Goal: Task Accomplishment & Management: Manage account settings

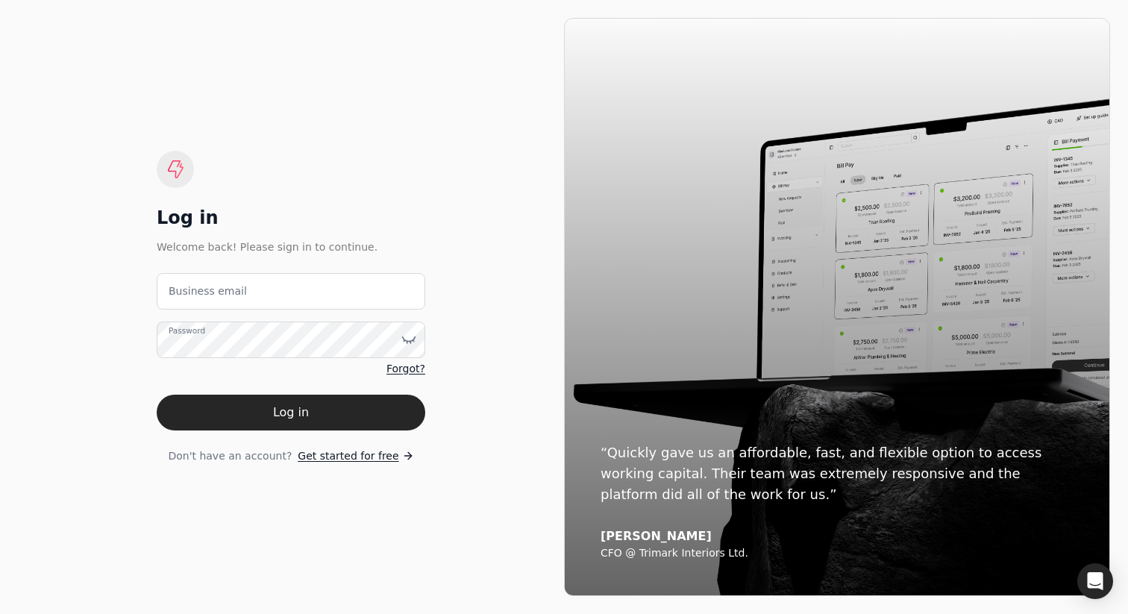
click at [484, 223] on div "Log in Welcome back! Please sign in to continue. Business email Password Forgot…" at bounding box center [291, 307] width 546 height 578
click at [324, 290] on email "Business email" at bounding box center [291, 291] width 269 height 37
type email "team+traine@helloquickly.com"
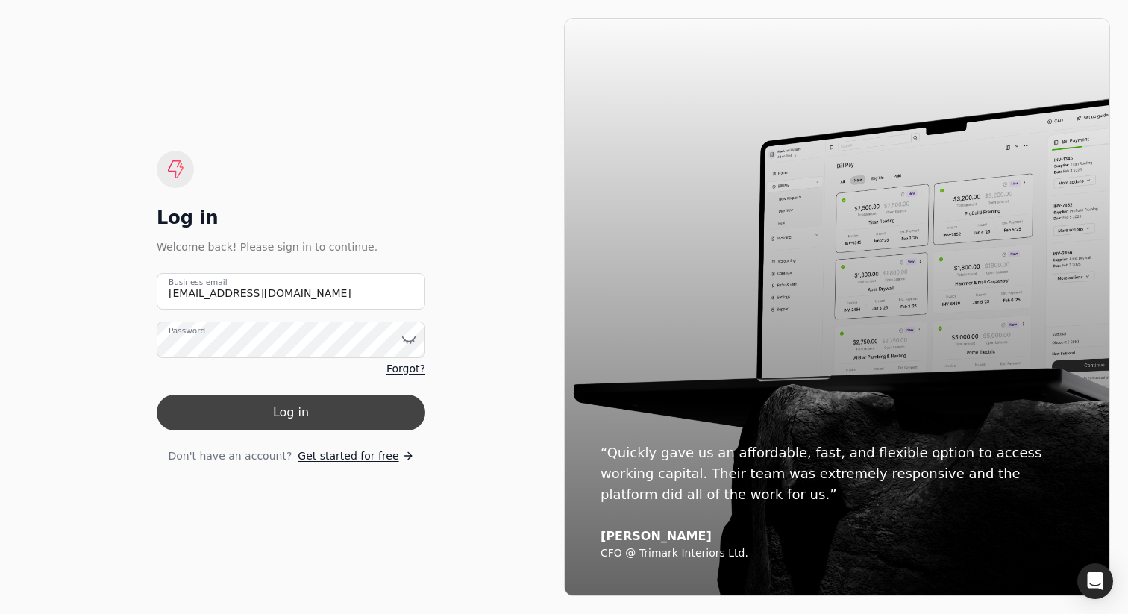
click at [329, 411] on button "Log in" at bounding box center [291, 413] width 269 height 36
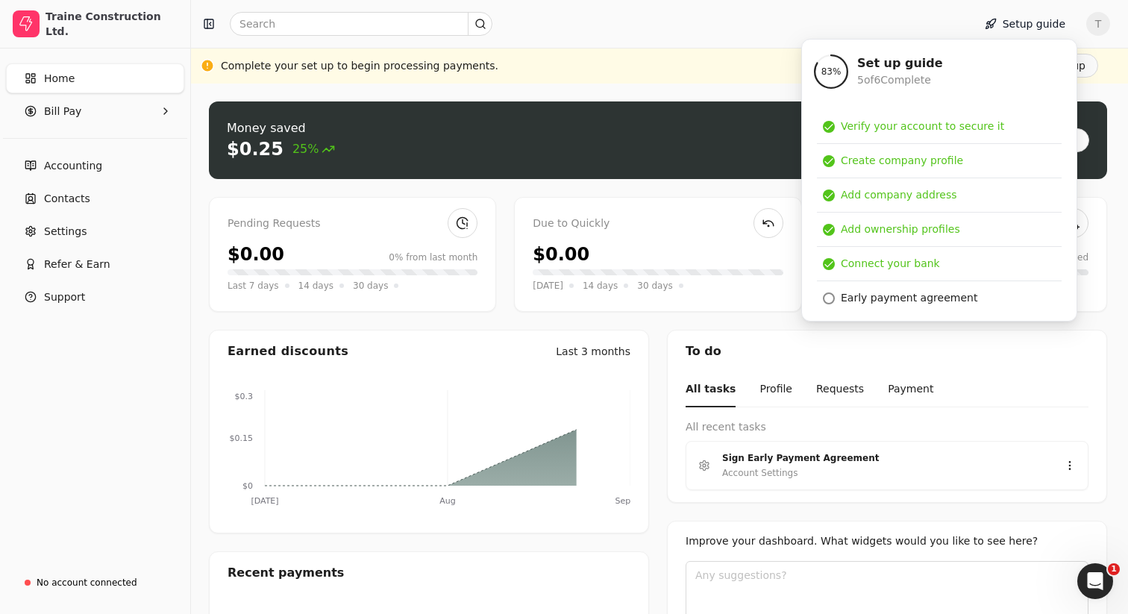
click at [668, 46] on div "Setup guide T" at bounding box center [659, 24] width 937 height 48
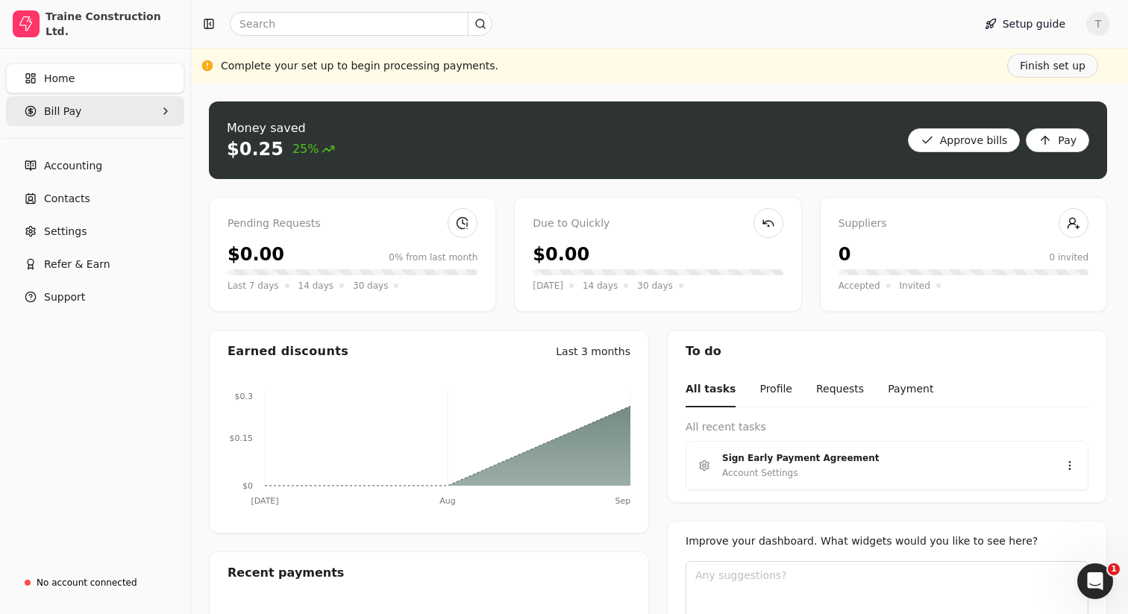
click at [86, 120] on Pay "Bill Pay" at bounding box center [95, 111] width 178 height 30
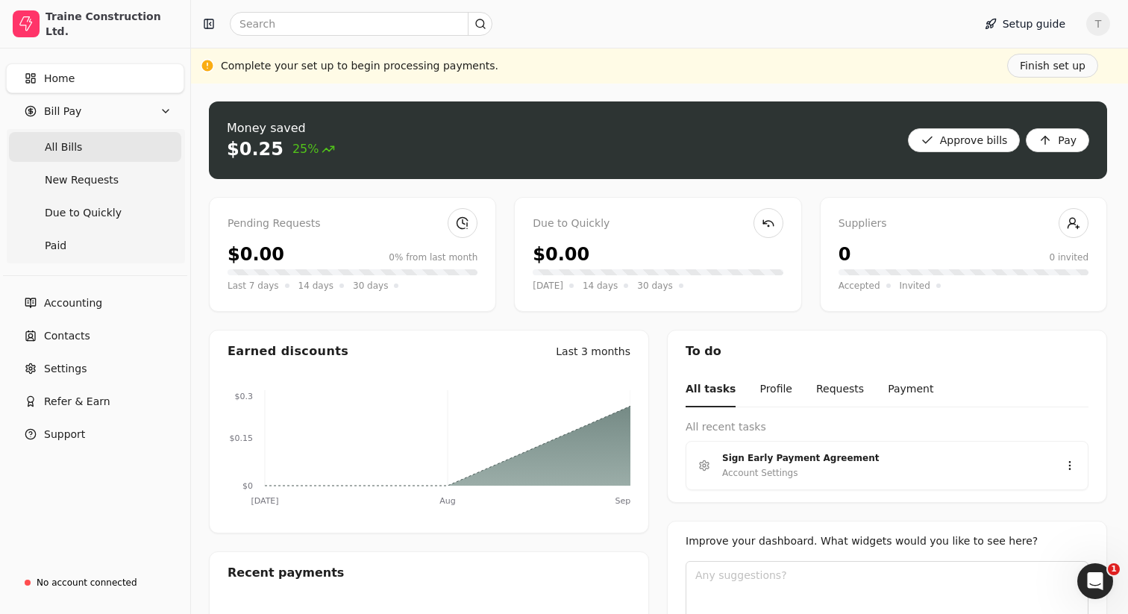
click at [76, 149] on span "All Bills" at bounding box center [63, 148] width 37 height 16
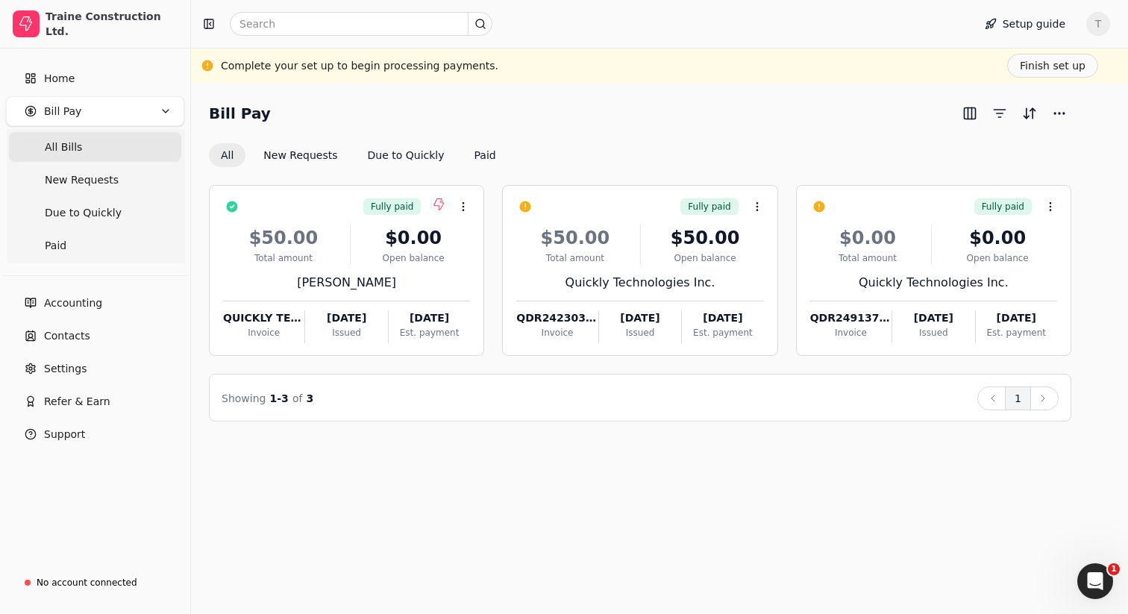
click at [646, 133] on div "Bill Pay All New Requests Due to Quickly Paid" at bounding box center [640, 134] width 863 height 66
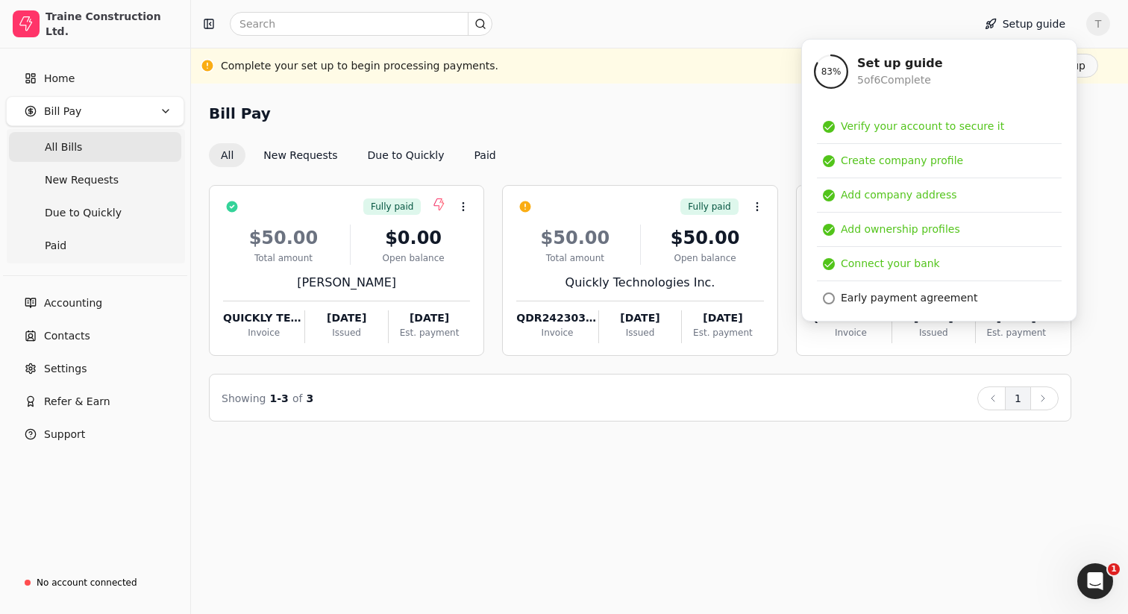
click at [646, 133] on div "Bill Pay All New Requests Due to Quickly Paid" at bounding box center [640, 134] width 863 height 66
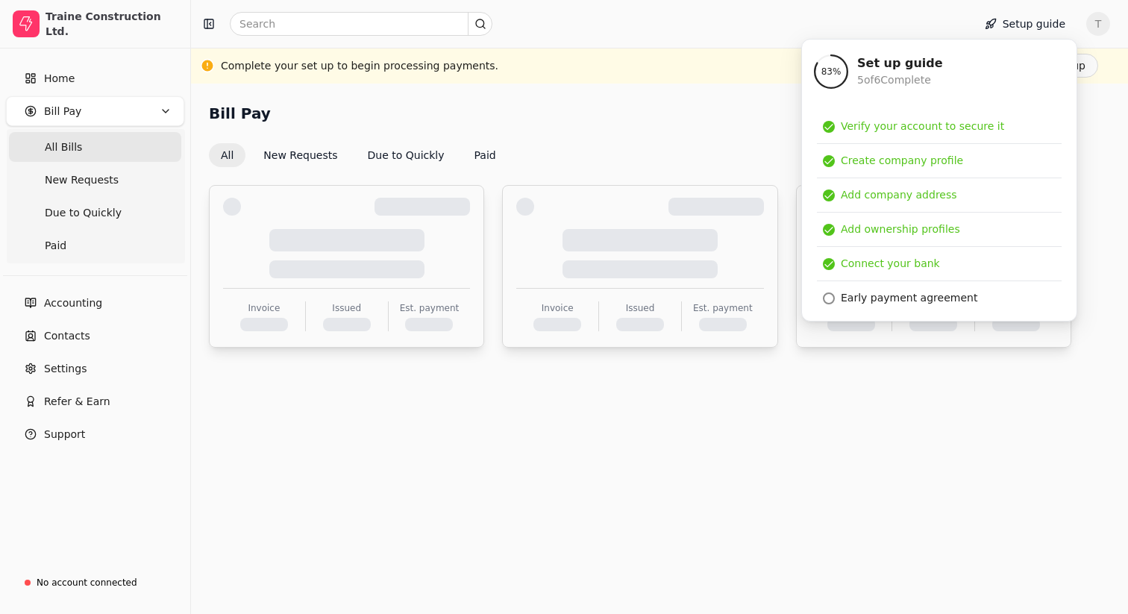
click at [631, 87] on div "Bill Pay All New Requests Due to Quickly Paid Invoice Issued Est. payment Invoi…" at bounding box center [659, 349] width 937 height 531
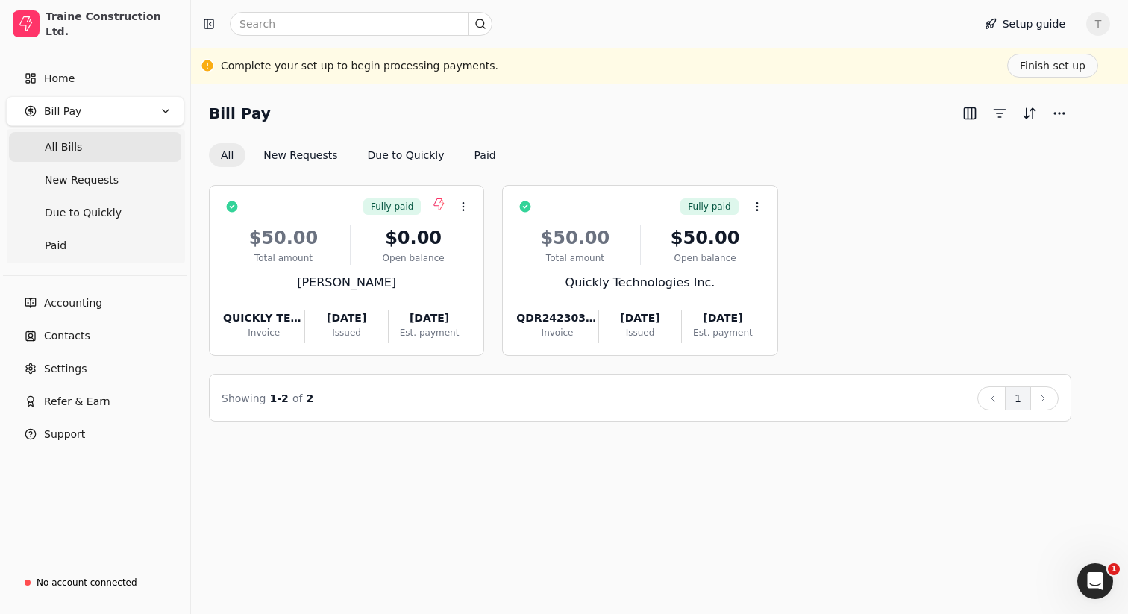
click at [831, 157] on div "All New Requests Due to Quickly Paid" at bounding box center [640, 155] width 863 height 24
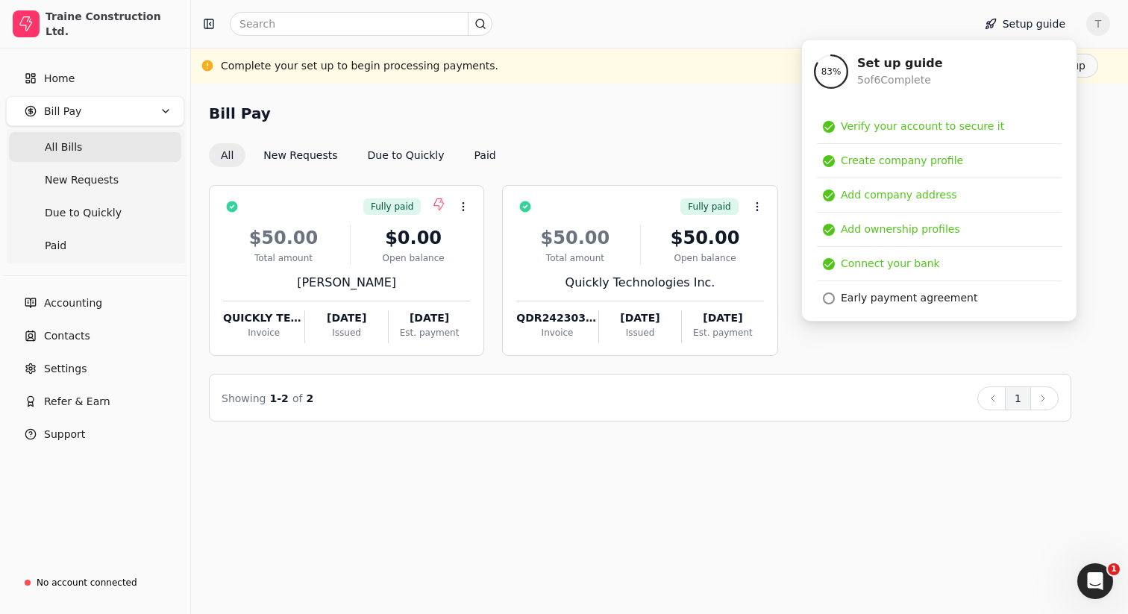
click at [693, 131] on div "Bill Pay All New Requests Due to Quickly Paid" at bounding box center [640, 134] width 863 height 66
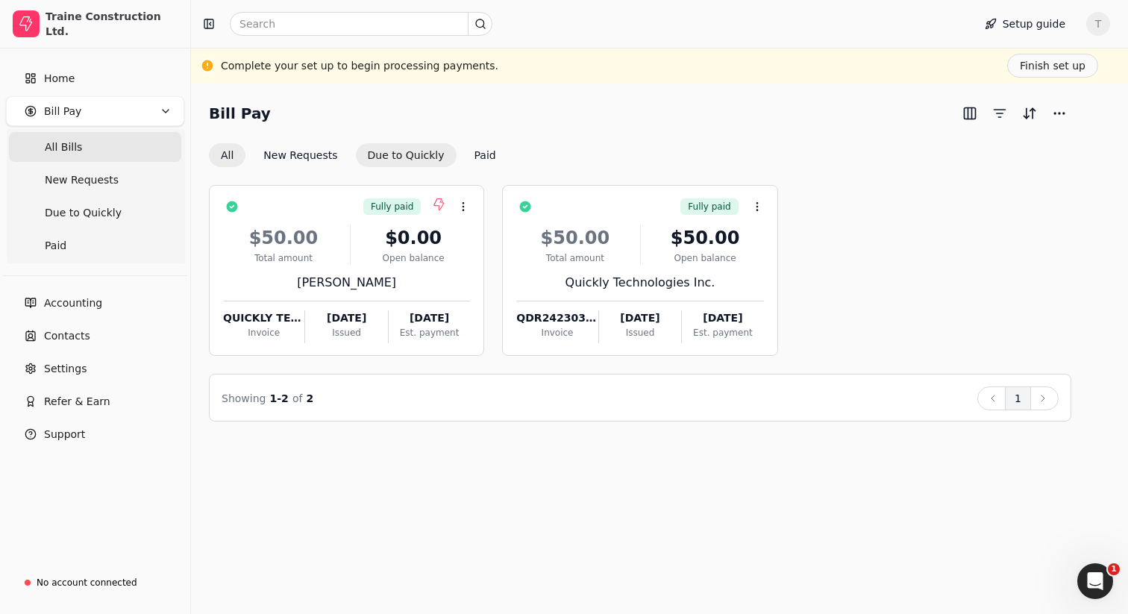
click at [374, 157] on button "Due to Quickly" at bounding box center [406, 155] width 101 height 24
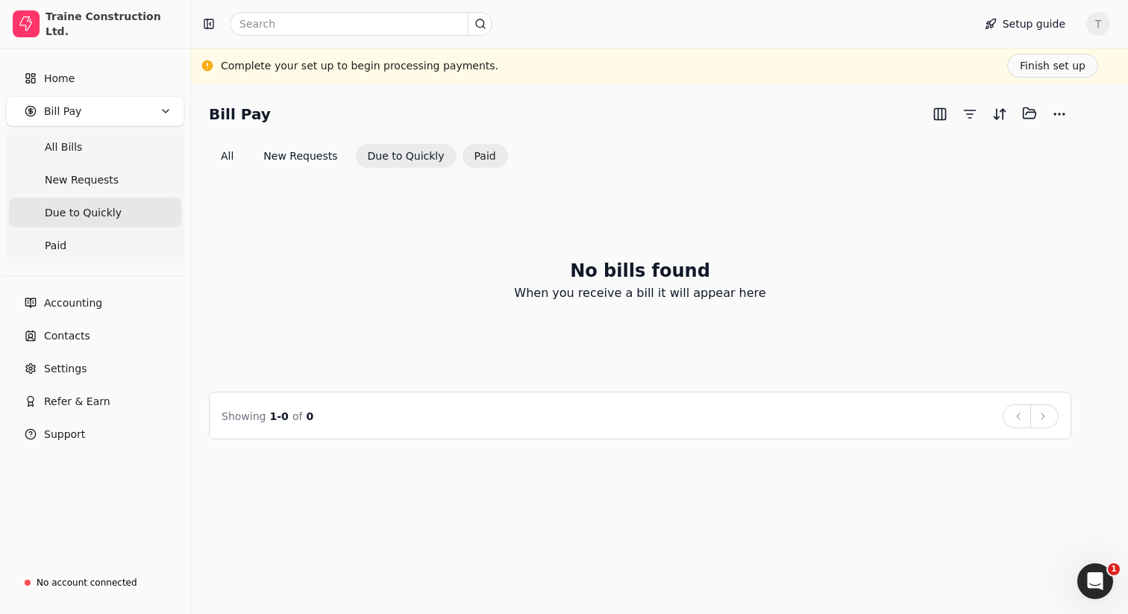
click at [479, 149] on button "Paid" at bounding box center [486, 156] width 46 height 24
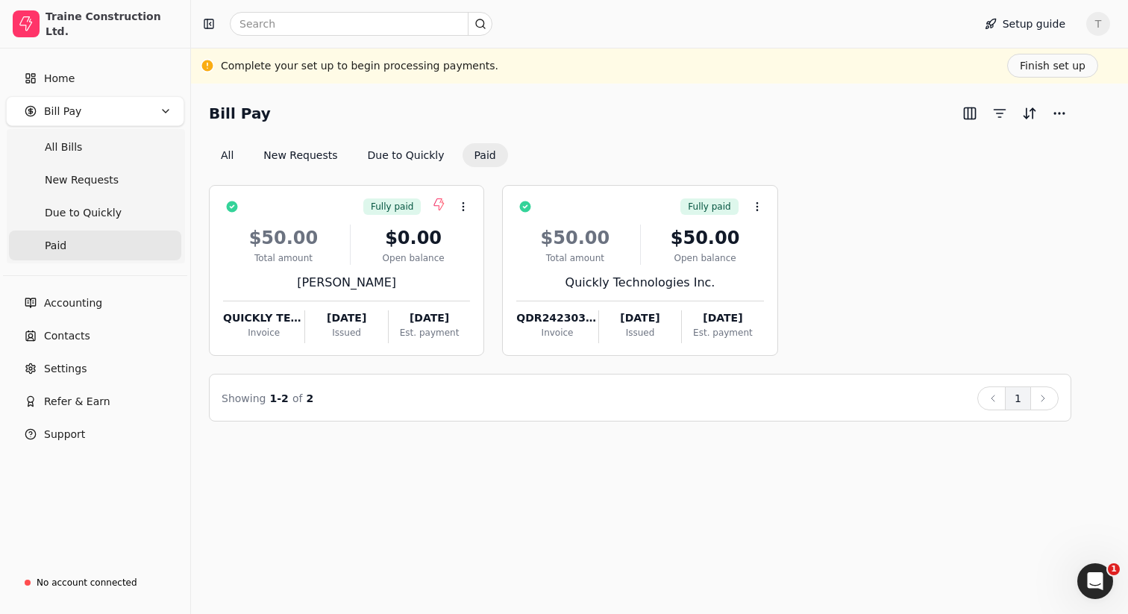
click at [542, 140] on div "Bill Pay All New Requests Due to Quickly Paid" at bounding box center [640, 134] width 863 height 66
click at [393, 151] on button "Due to Quickly" at bounding box center [406, 155] width 101 height 24
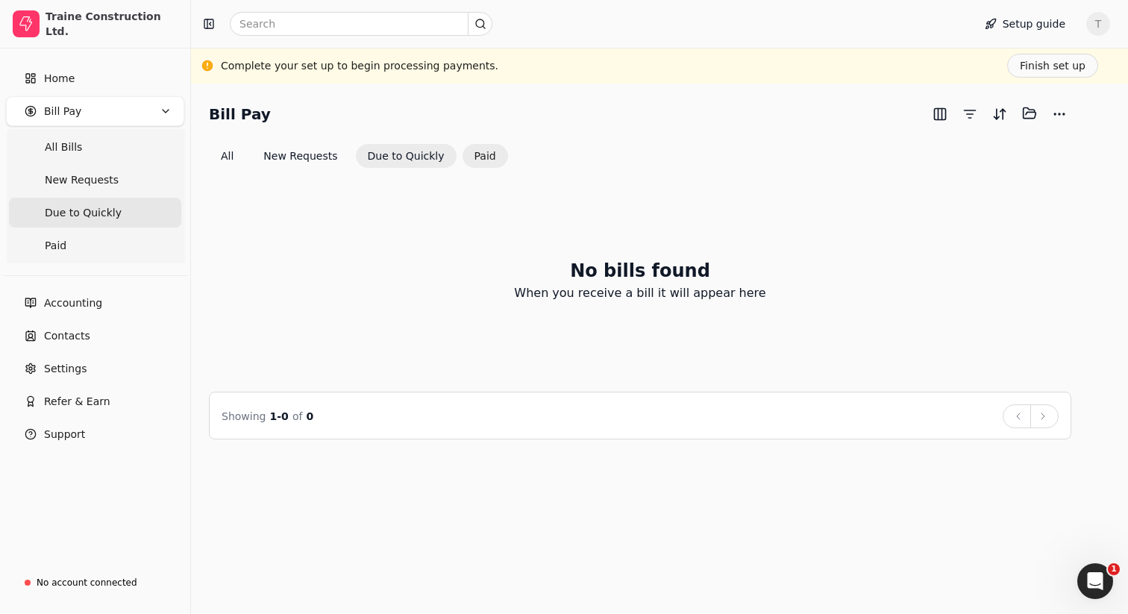
click at [473, 153] on button "Paid" at bounding box center [486, 156] width 46 height 24
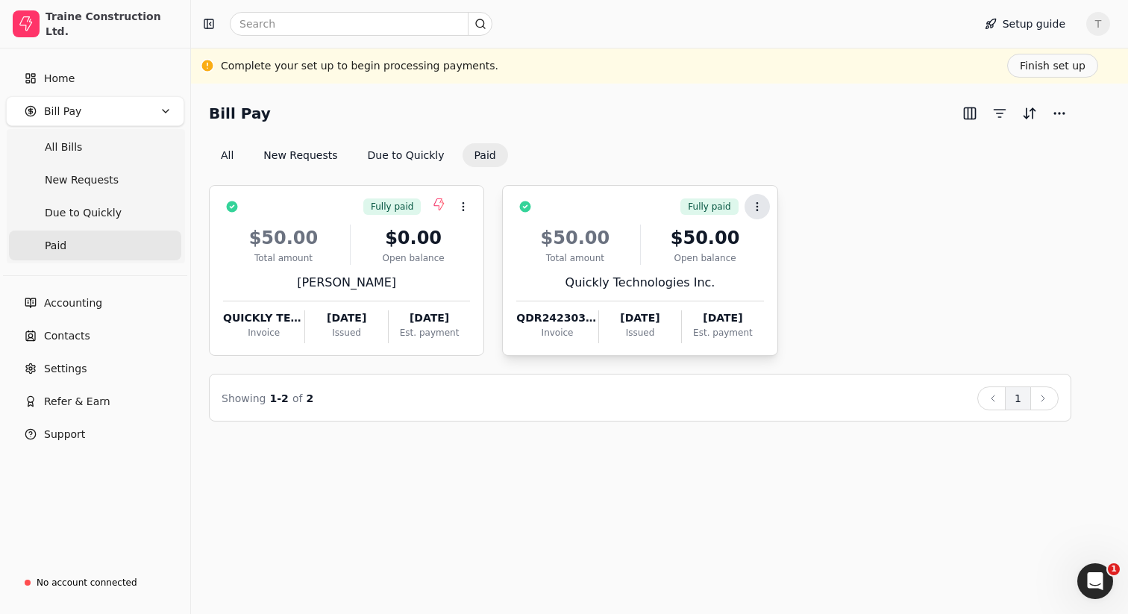
click at [762, 207] on icon at bounding box center [757, 207] width 12 height 12
click at [540, 149] on div "All New Requests Due to Quickly Paid" at bounding box center [640, 155] width 863 height 24
click at [391, 149] on button "Due to Quickly" at bounding box center [406, 155] width 101 height 24
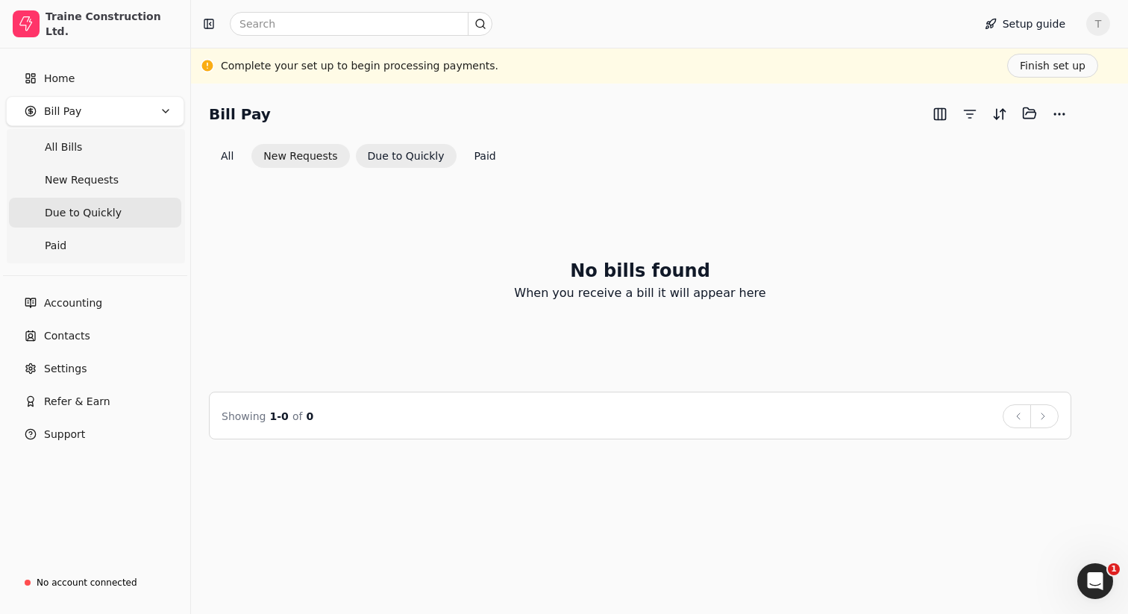
click at [309, 160] on button "New Requests" at bounding box center [300, 156] width 98 height 24
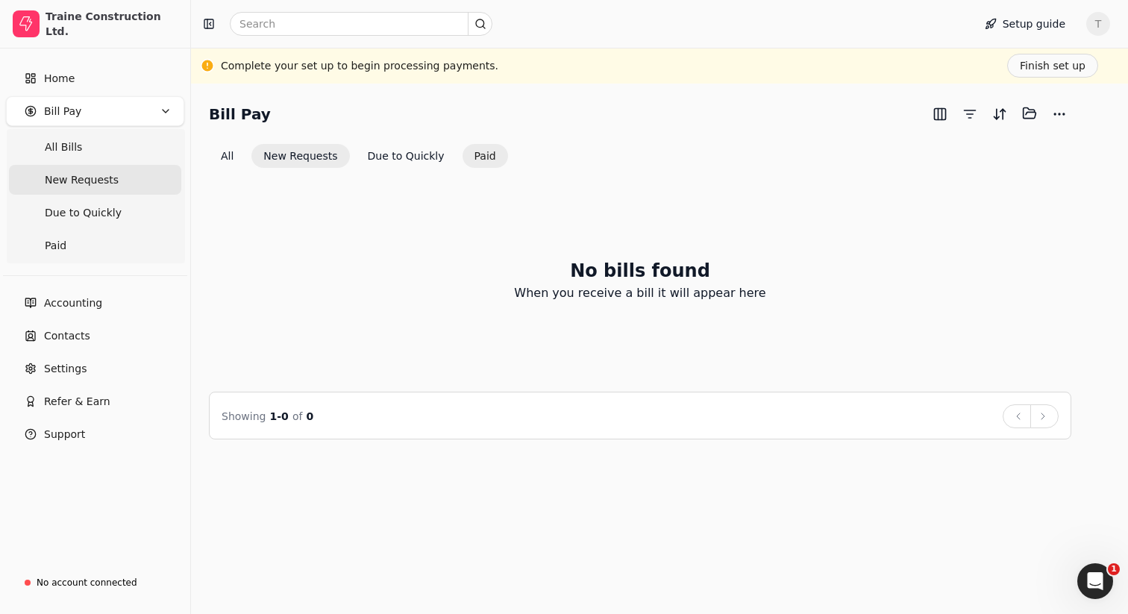
click at [484, 159] on button "Paid" at bounding box center [486, 156] width 46 height 24
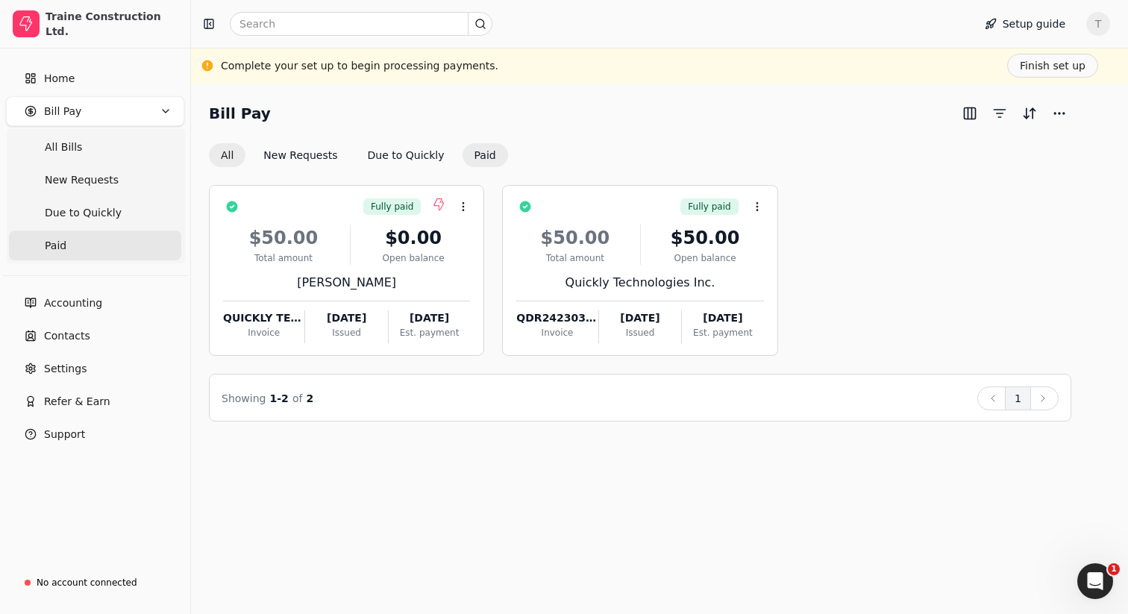
click at [220, 157] on button "All" at bounding box center [227, 155] width 37 height 24
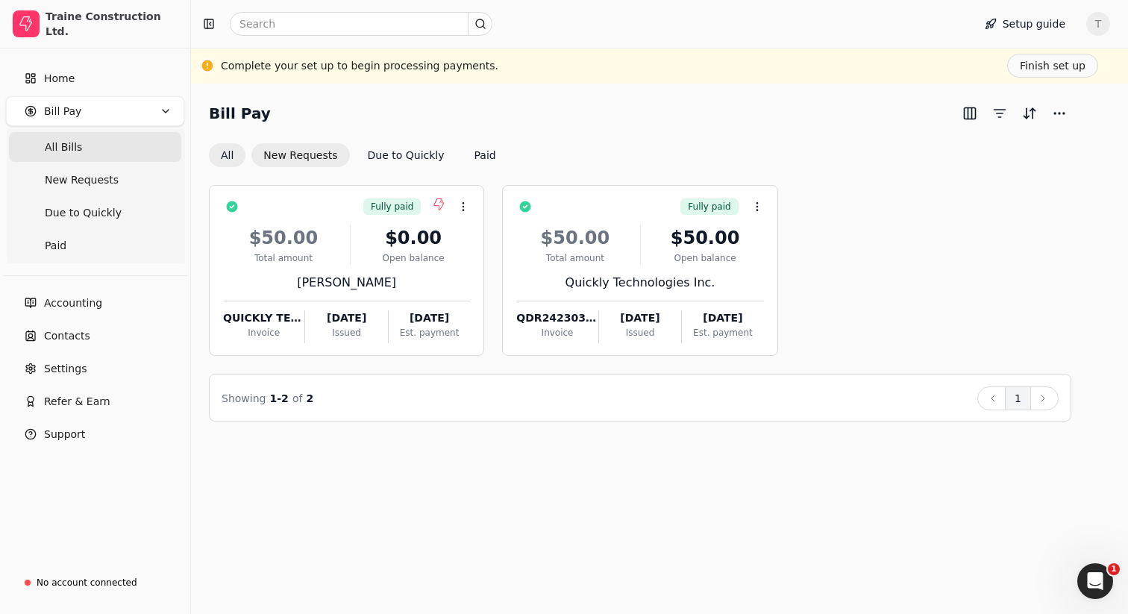
click at [278, 151] on button "New Requests" at bounding box center [300, 155] width 98 height 24
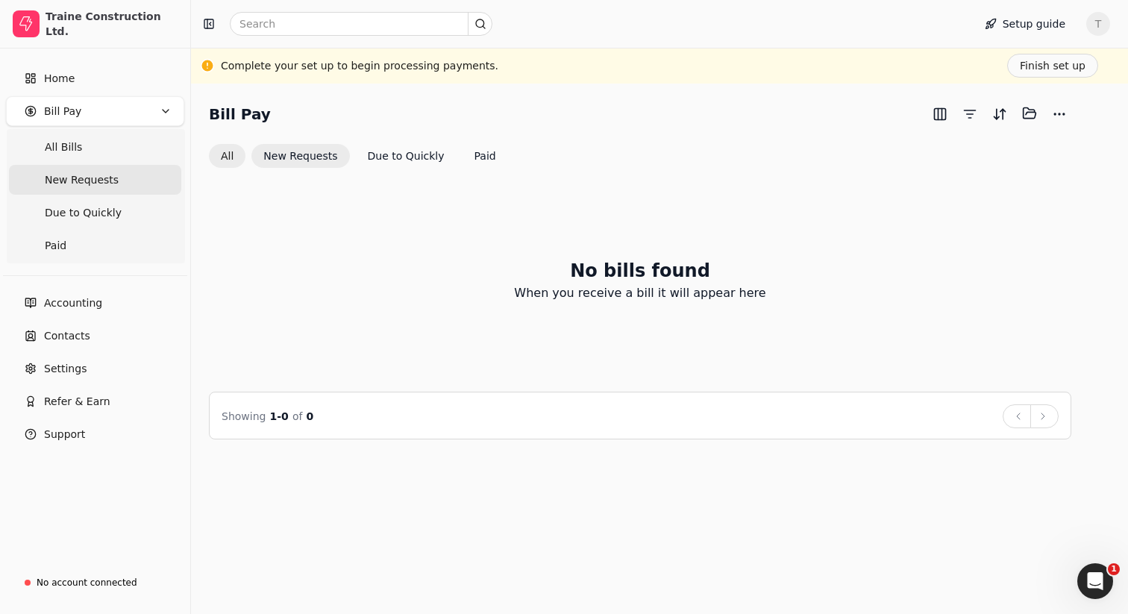
click at [223, 154] on button "All" at bounding box center [227, 156] width 37 height 24
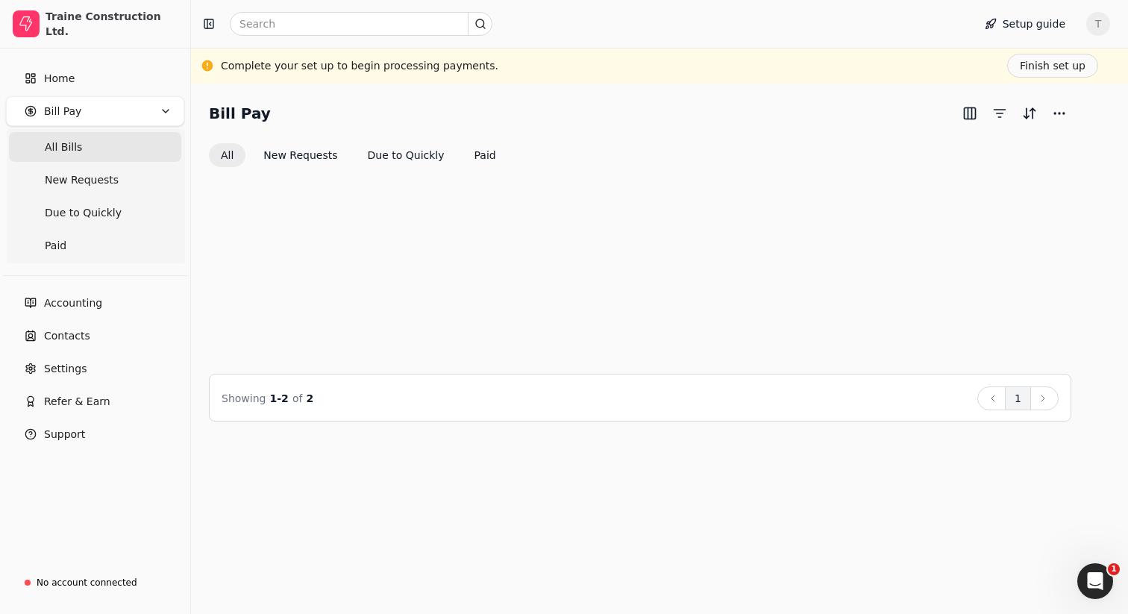
click at [608, 117] on div "Bill Pay" at bounding box center [640, 113] width 863 height 24
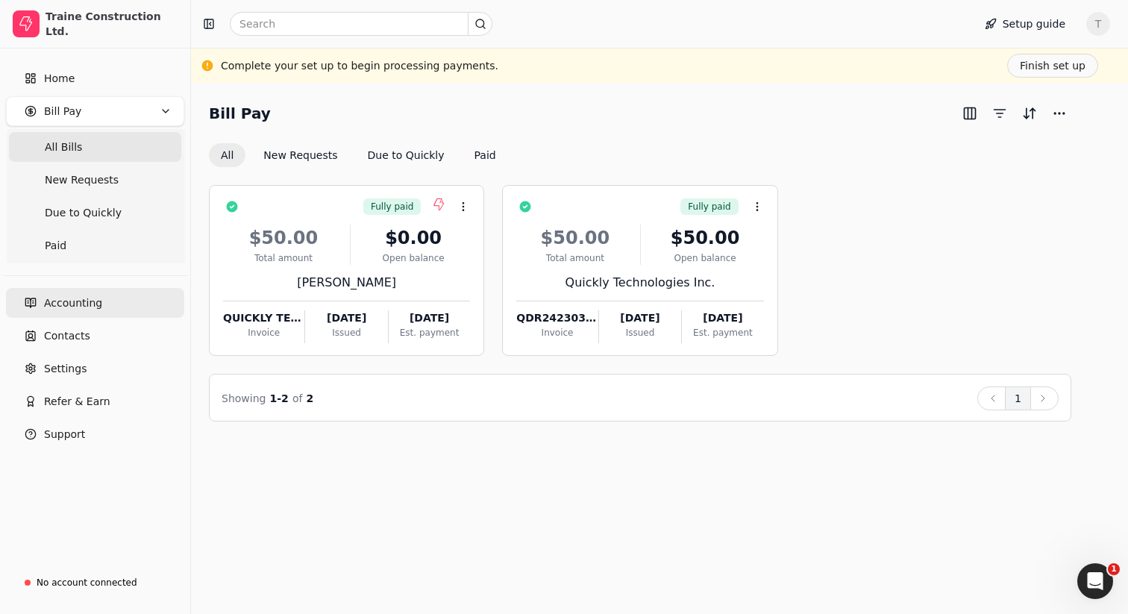
click at [81, 296] on span "Accounting" at bounding box center [73, 304] width 58 height 16
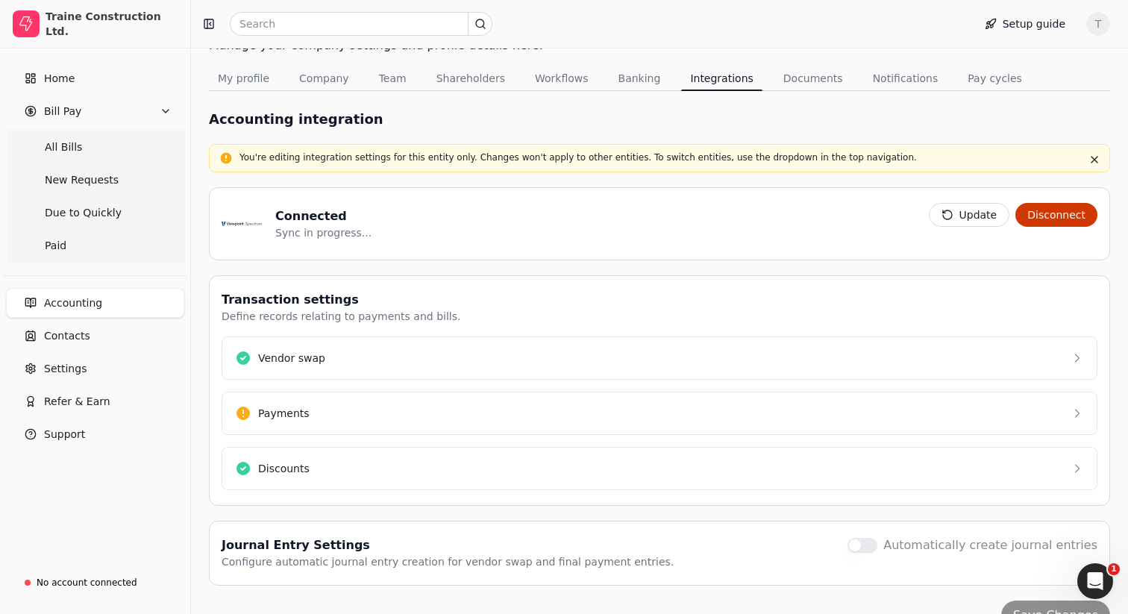
scroll to position [133, 0]
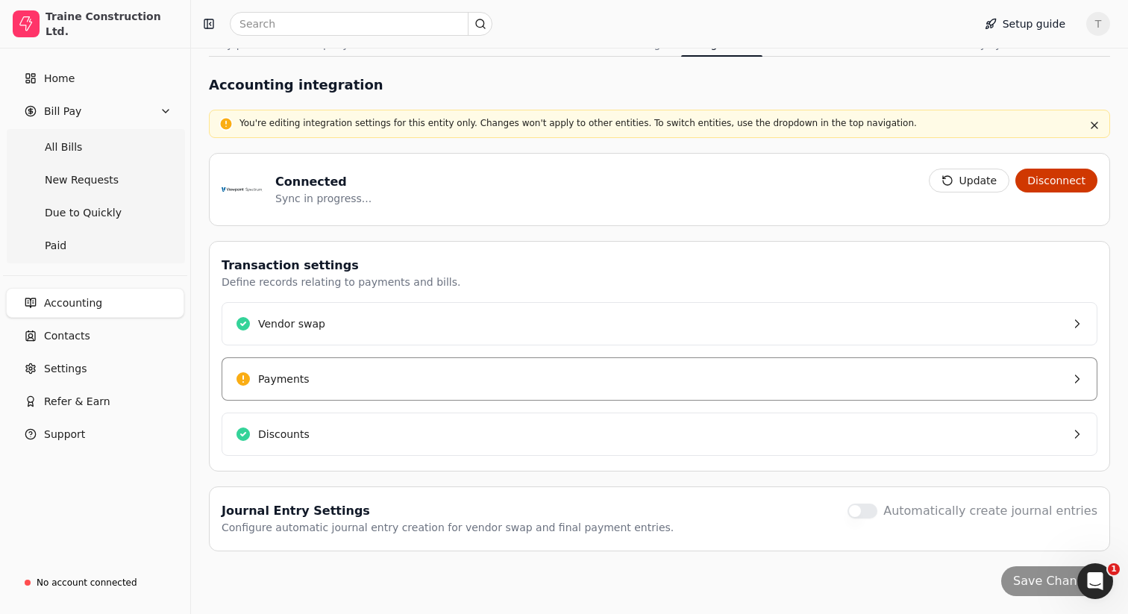
click at [720, 386] on button "Payments" at bounding box center [660, 378] width 876 height 43
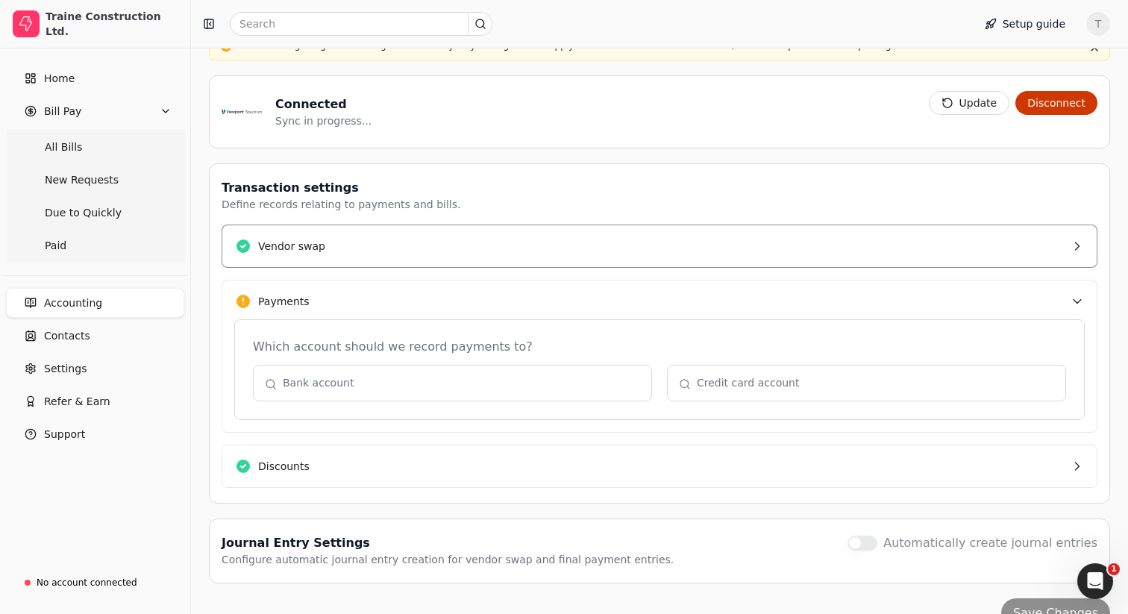
scroll to position [219, 0]
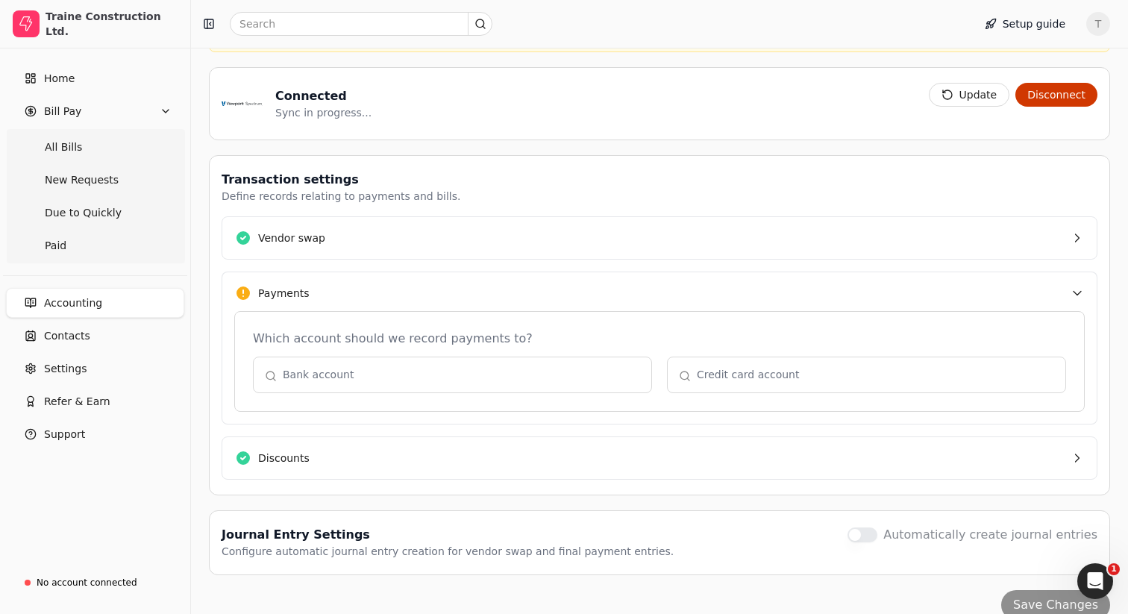
click at [752, 284] on button "Payments" at bounding box center [660, 293] width 876 height 43
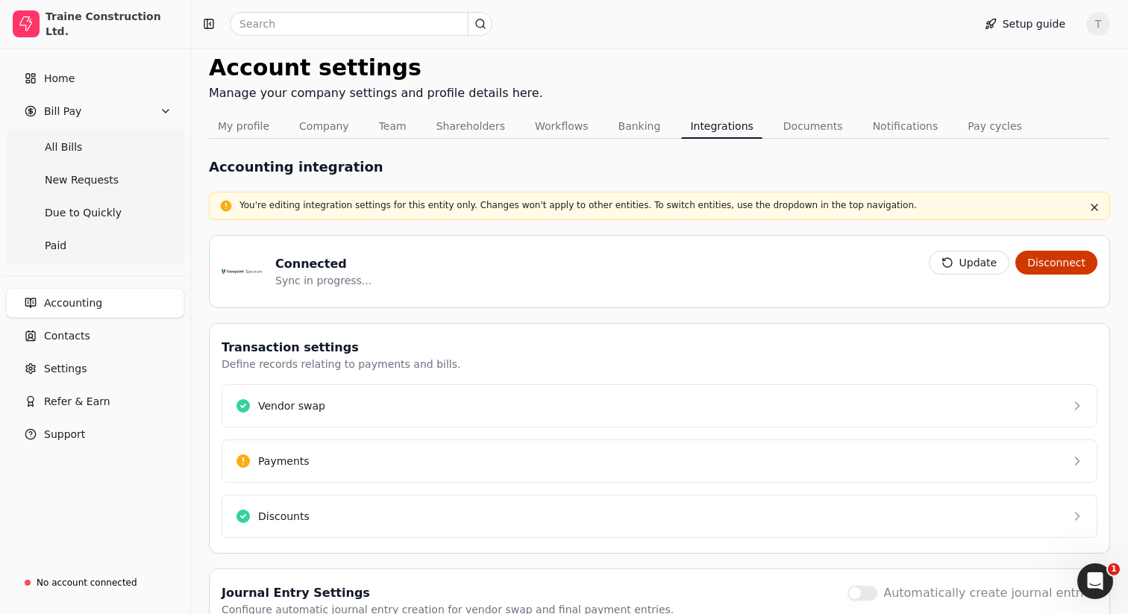
scroll to position [0, 0]
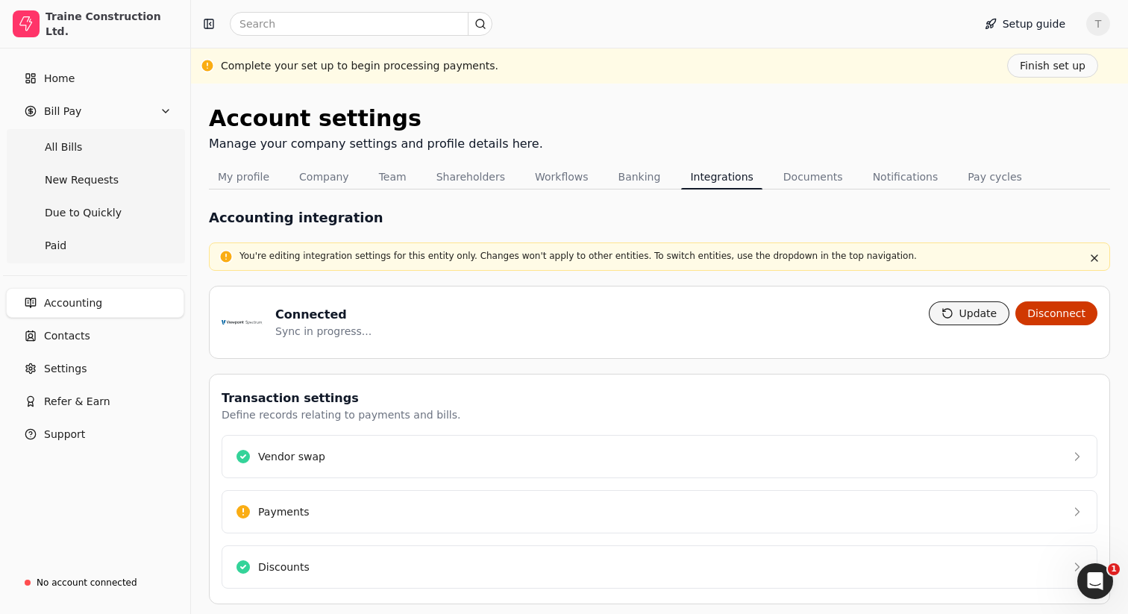
click at [963, 314] on button "Update" at bounding box center [969, 313] width 81 height 24
